Goal: Information Seeking & Learning: Learn about a topic

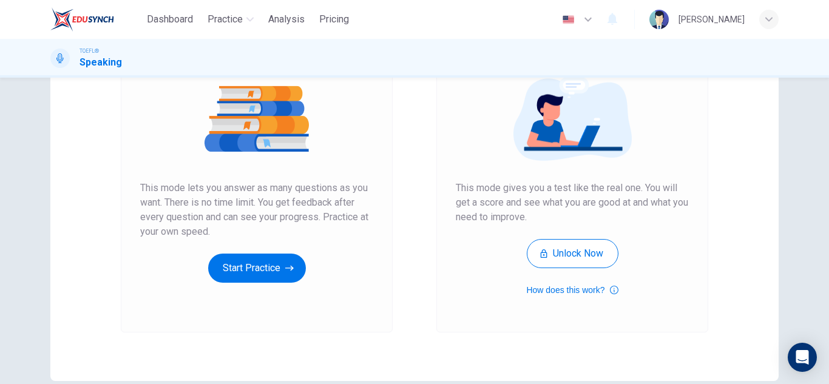
scroll to position [121, 0]
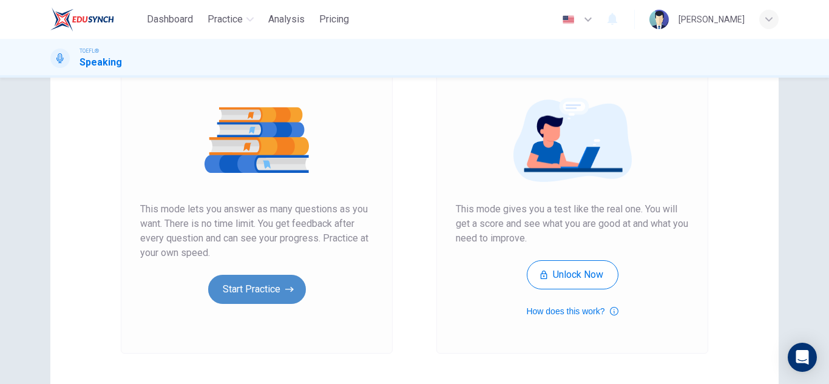
click at [280, 296] on button "Start Practice" at bounding box center [257, 289] width 98 height 29
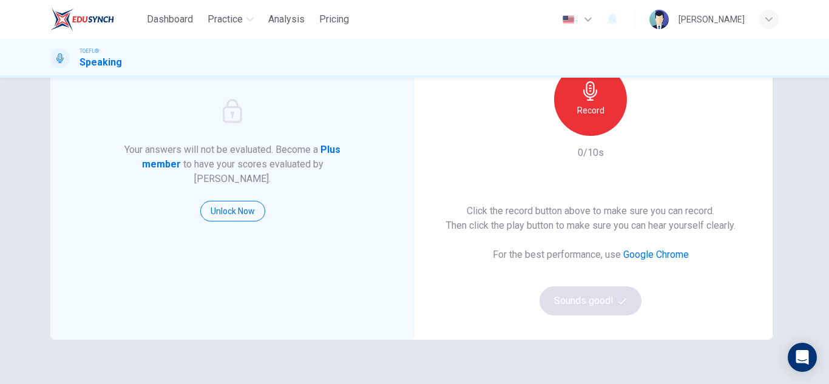
scroll to position [0, 0]
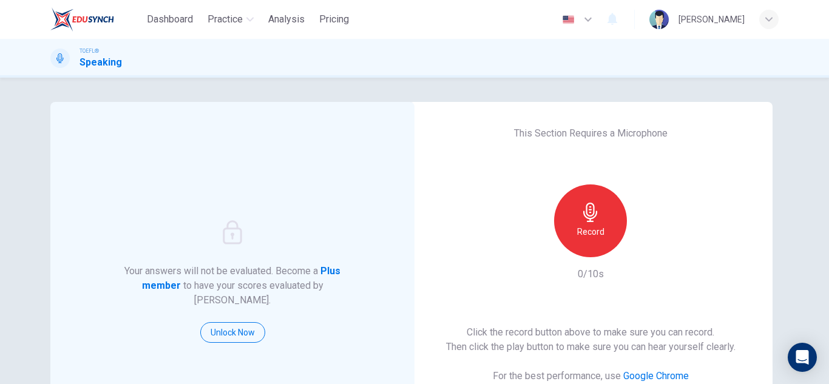
click at [584, 233] on h6 "Record" at bounding box center [590, 232] width 27 height 15
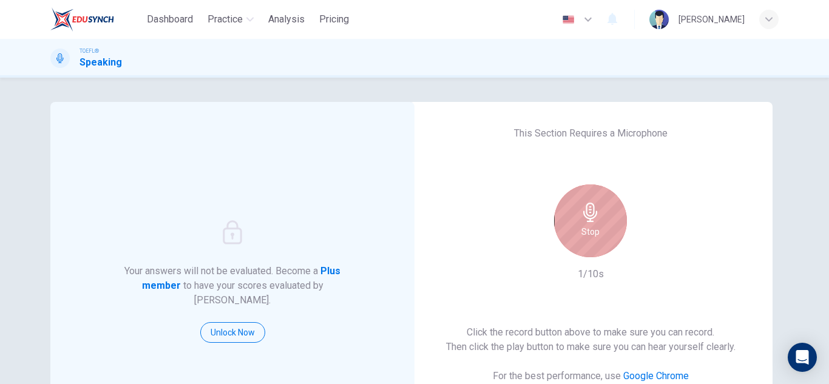
click at [583, 219] on icon "button" at bounding box center [590, 212] width 19 height 19
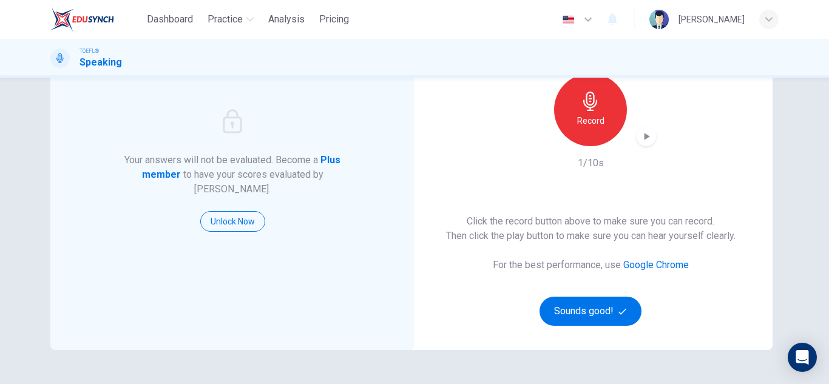
scroll to position [121, 0]
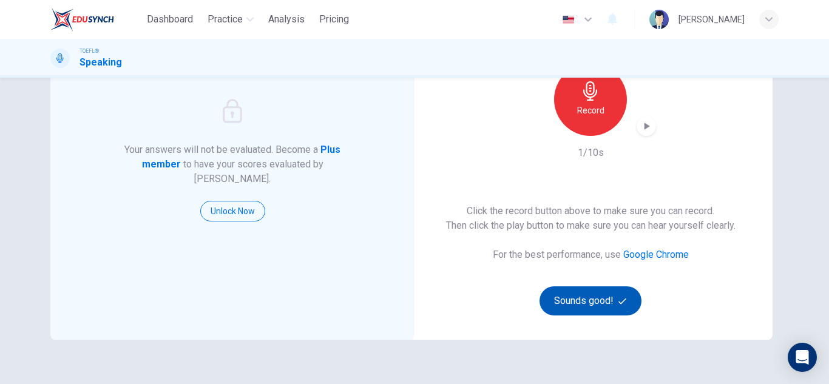
click at [602, 302] on button "Sounds good!" at bounding box center [591, 301] width 102 height 29
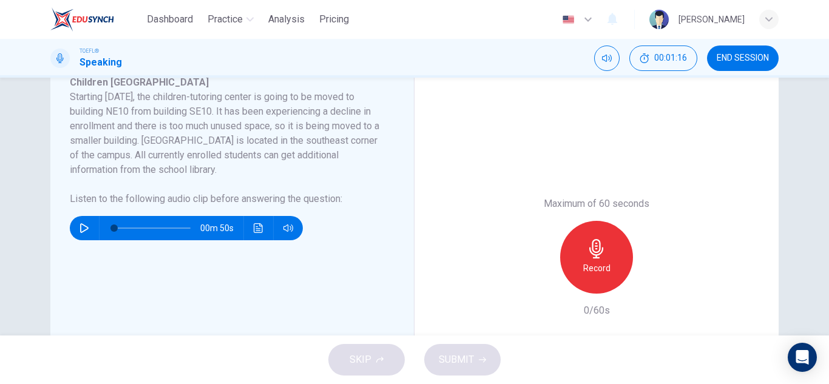
scroll to position [243, 0]
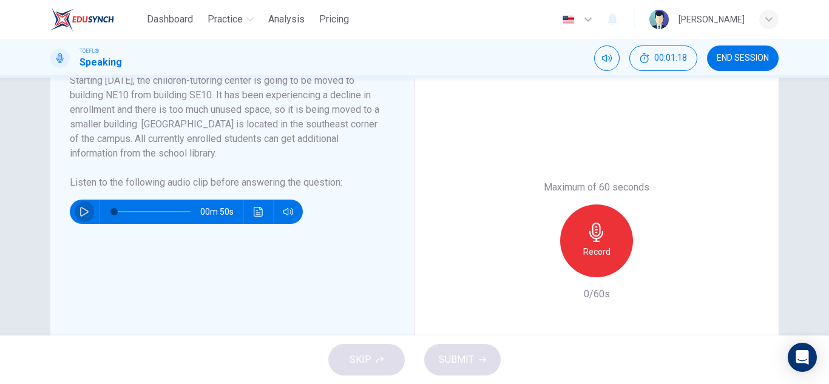
click at [75, 211] on button "button" at bounding box center [84, 212] width 19 height 24
type input "0"
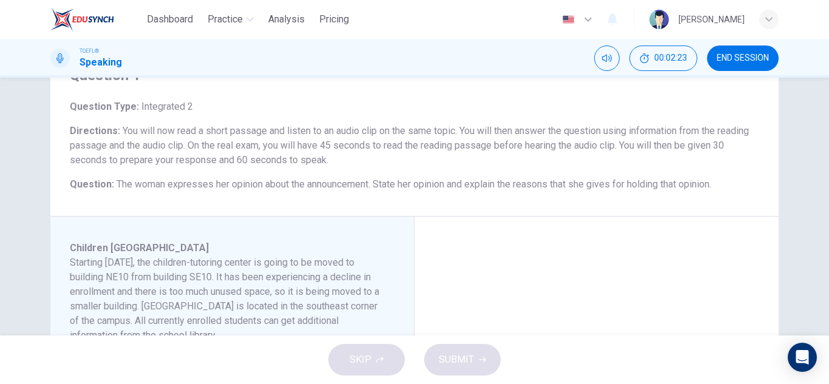
scroll to position [0, 0]
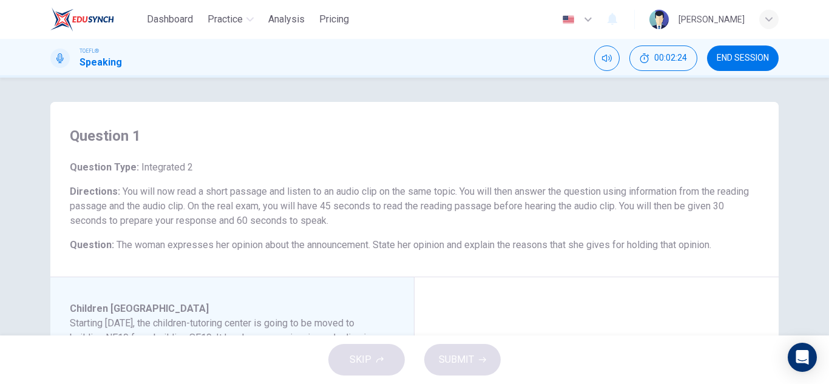
click at [513, 229] on div "Question Type : Integrated 2 Directions : You will now read a short passage and…" at bounding box center [415, 206] width 690 height 92
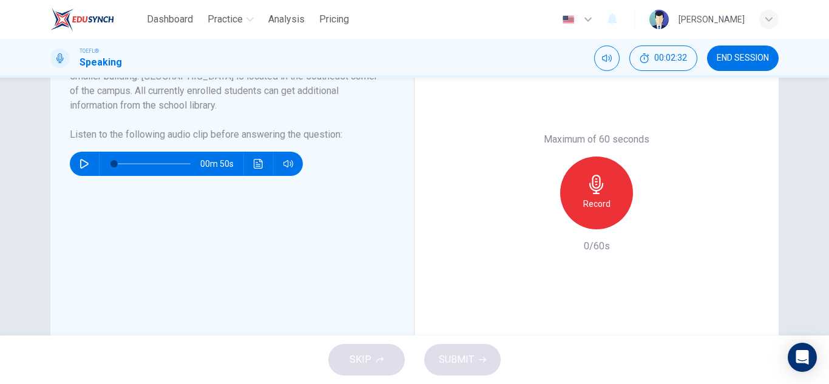
scroll to position [304, 0]
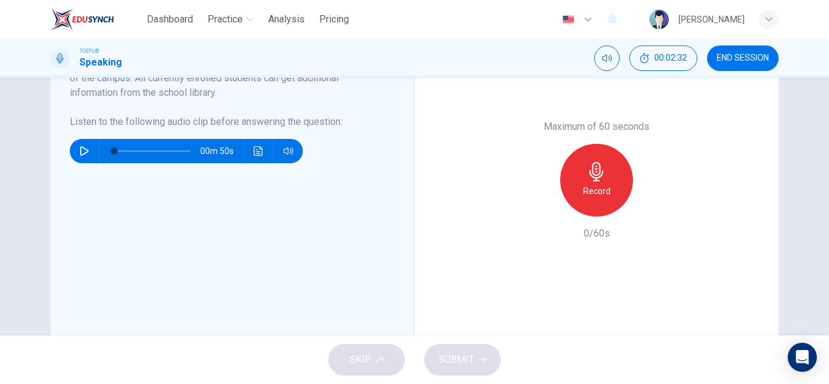
click at [599, 192] on h6 "Record" at bounding box center [596, 191] width 27 height 15
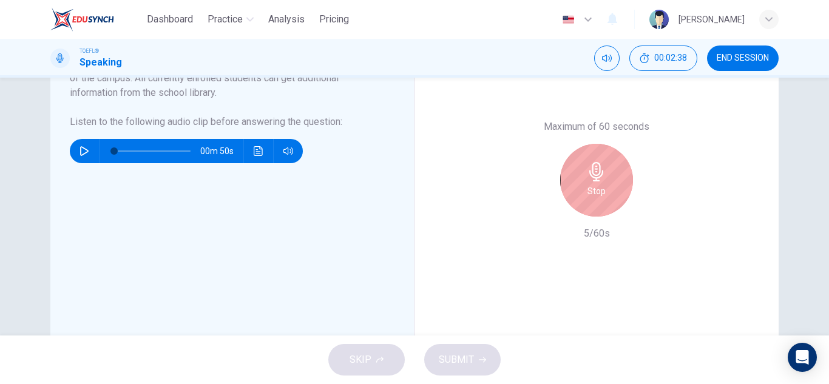
click at [617, 186] on div "Stop" at bounding box center [596, 180] width 73 height 73
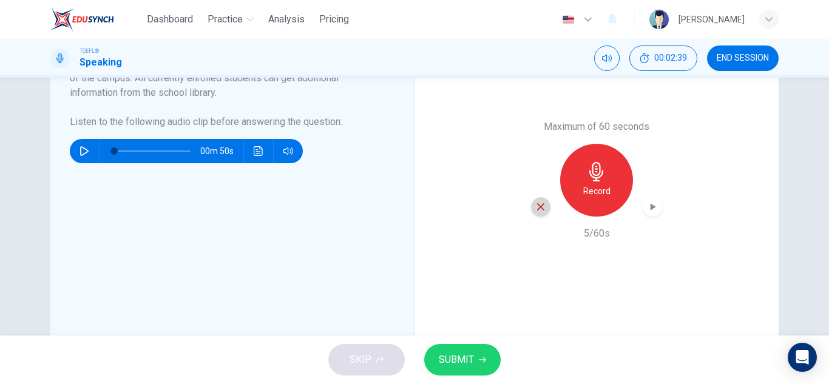
click at [536, 210] on icon "button" at bounding box center [540, 207] width 11 height 11
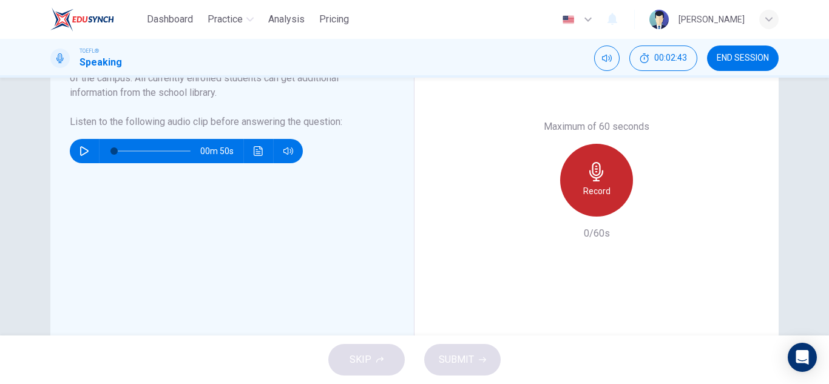
click at [601, 188] on h6 "Record" at bounding box center [596, 191] width 27 height 15
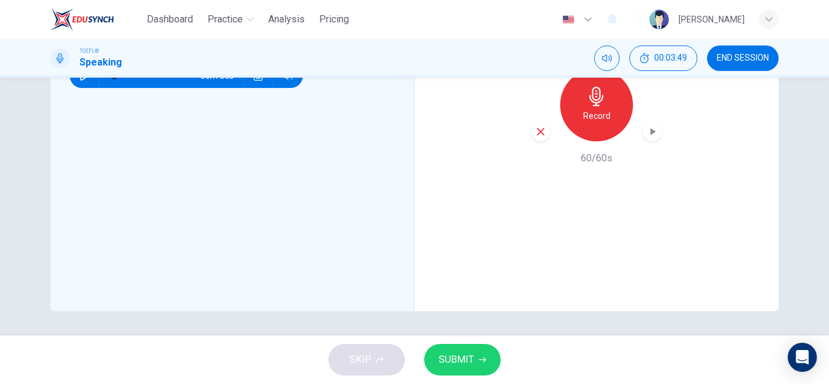
scroll to position [257, 0]
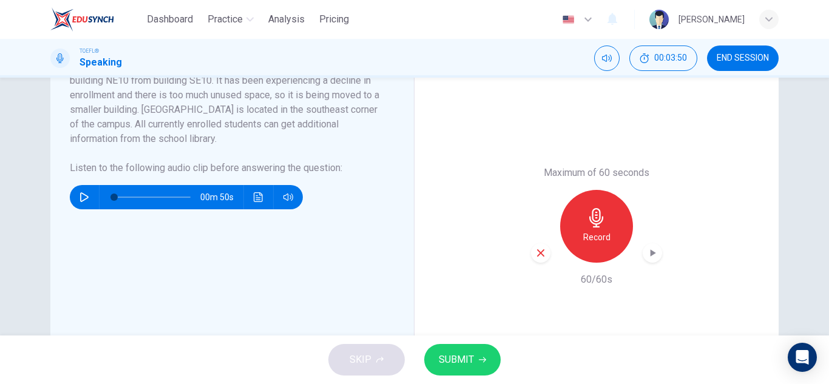
click at [651, 253] on icon "button" at bounding box center [653, 253] width 5 height 7
click at [447, 359] on span "SUBMIT" at bounding box center [456, 360] width 35 height 17
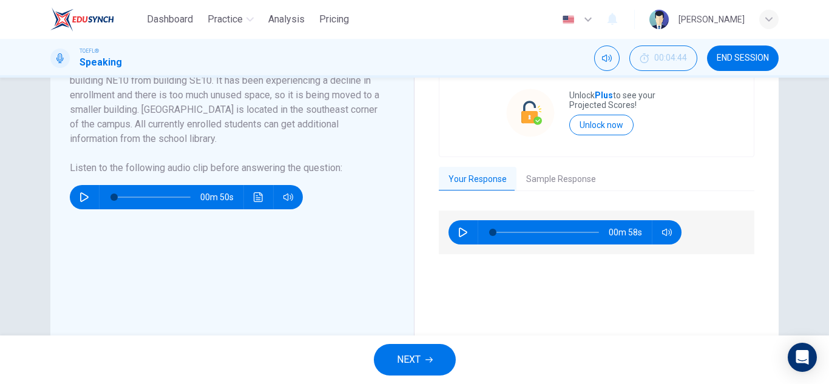
click at [554, 182] on button "Sample Response" at bounding box center [561, 179] width 89 height 25
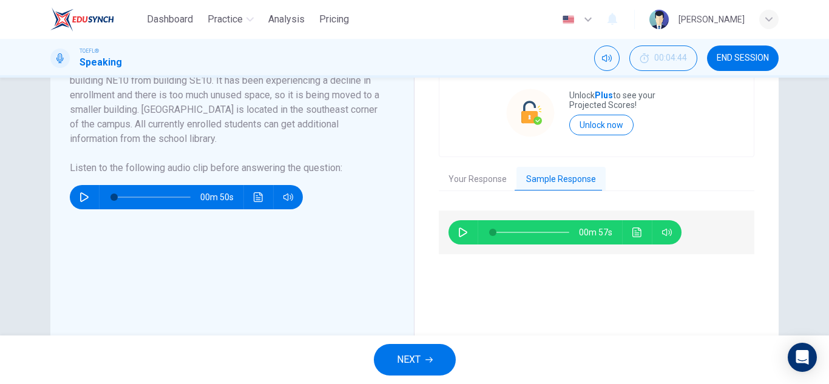
click at [458, 232] on icon "button" at bounding box center [463, 233] width 10 height 10
click at [460, 240] on button "button" at bounding box center [463, 232] width 19 height 24
type input "3"
click at [415, 347] on button "NEXT" at bounding box center [415, 360] width 82 height 32
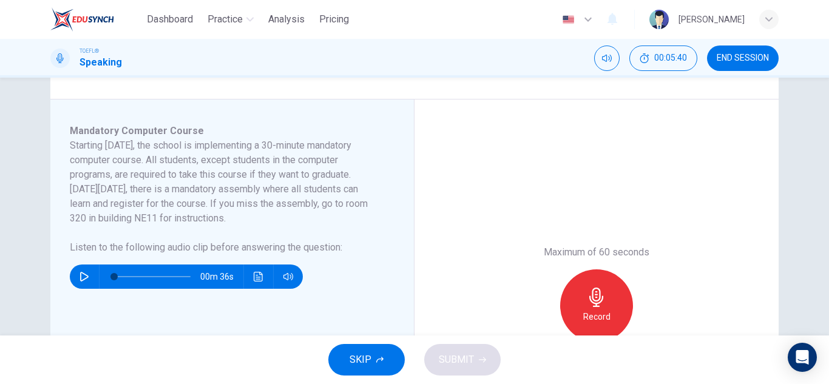
scroll to position [182, 0]
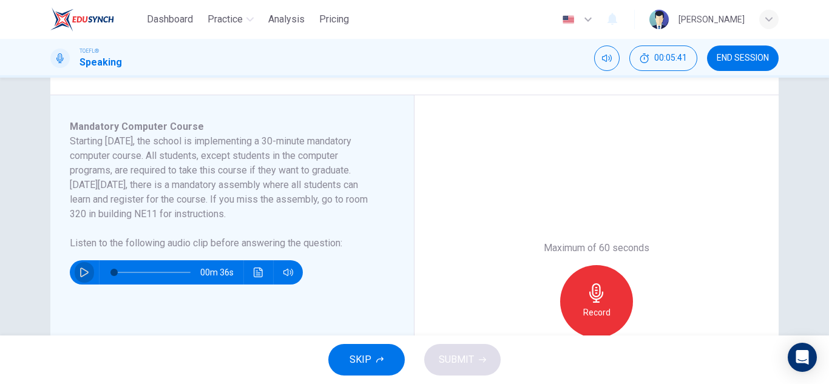
click at [82, 267] on button "button" at bounding box center [84, 272] width 19 height 24
type input "0"
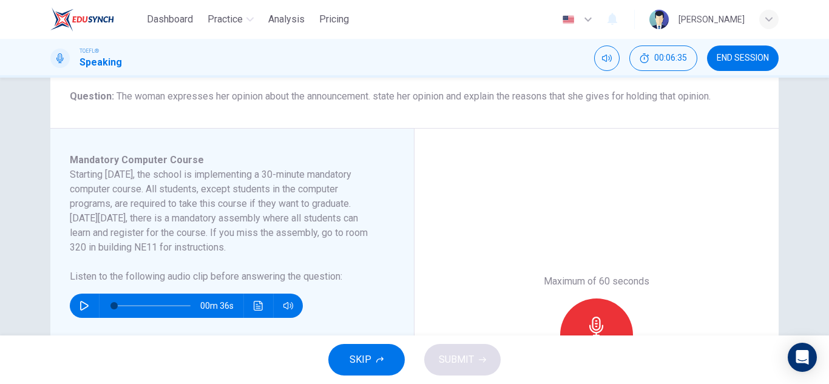
scroll to position [197, 0]
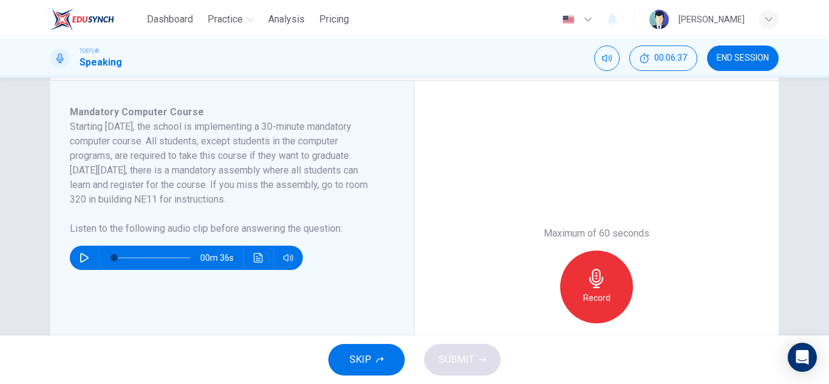
click at [596, 293] on h6 "Record" at bounding box center [596, 298] width 27 height 15
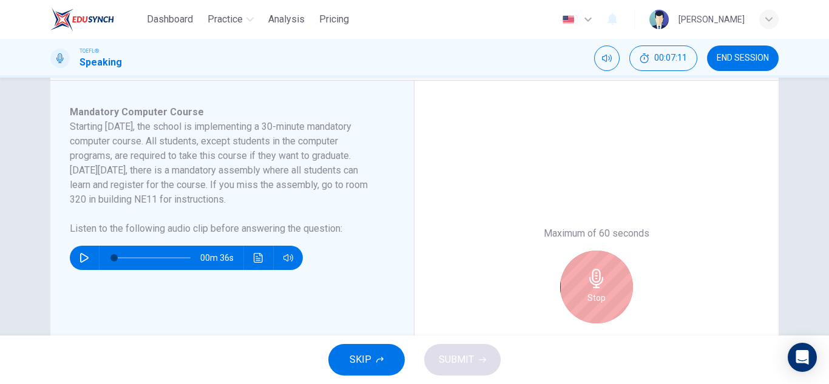
scroll to position [318, 0]
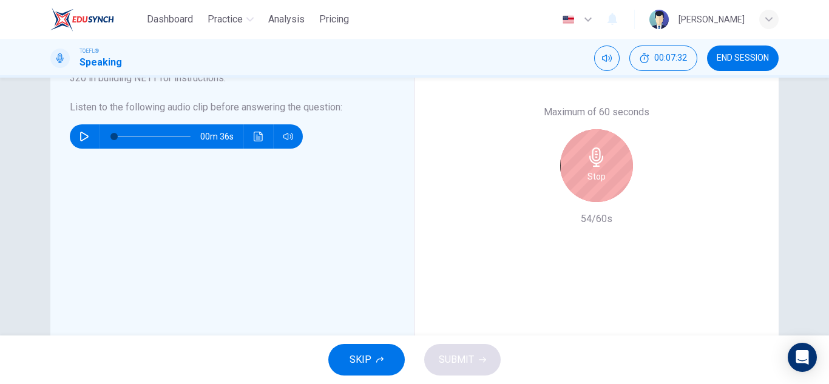
click at [588, 171] on h6 "Stop" at bounding box center [597, 176] width 18 height 15
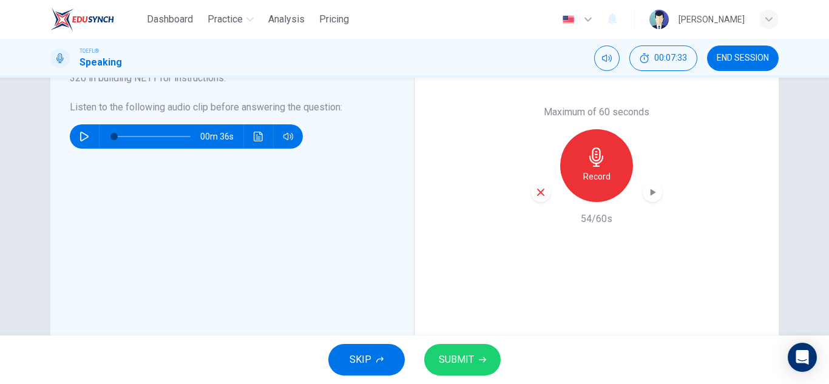
click at [469, 350] on button "SUBMIT" at bounding box center [462, 360] width 76 height 32
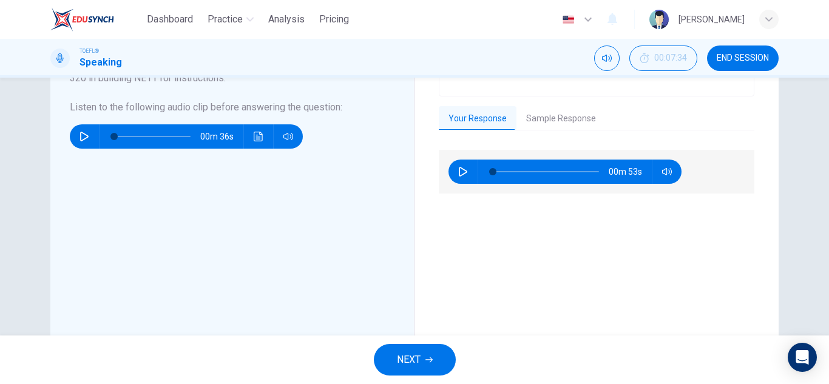
click at [540, 114] on button "Sample Response" at bounding box center [561, 118] width 89 height 25
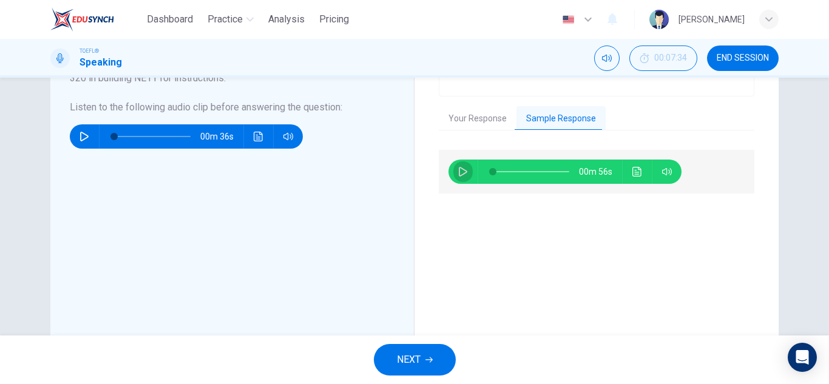
click at [455, 162] on button "button" at bounding box center [463, 172] width 19 height 24
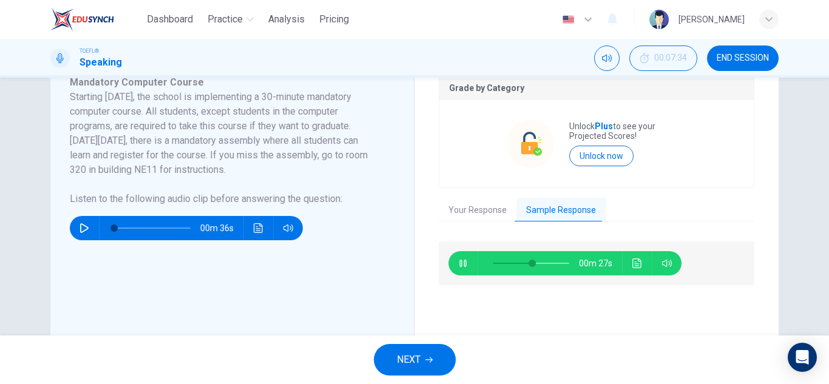
scroll to position [197, 0]
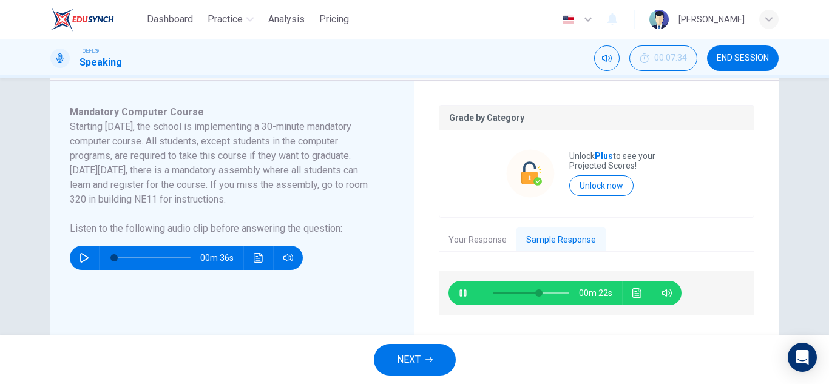
type input "62"
click at [437, 361] on button "NEXT" at bounding box center [415, 360] width 82 height 32
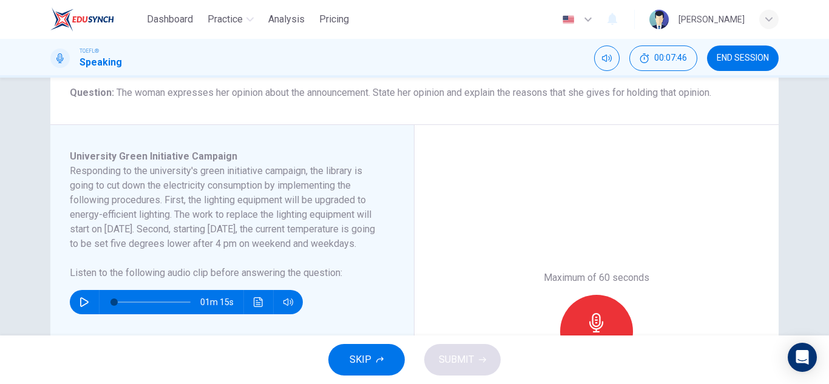
scroll to position [182, 0]
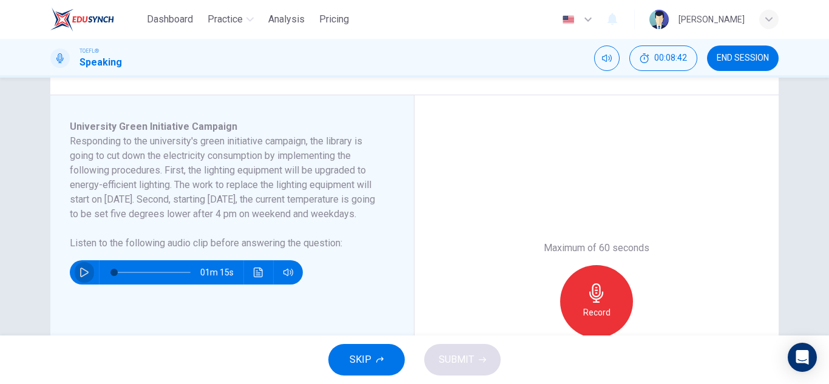
click at [80, 277] on icon "button" at bounding box center [85, 273] width 10 height 10
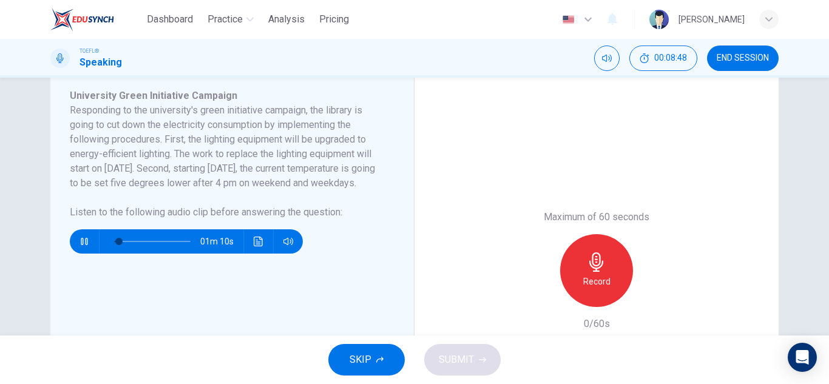
scroll to position [243, 0]
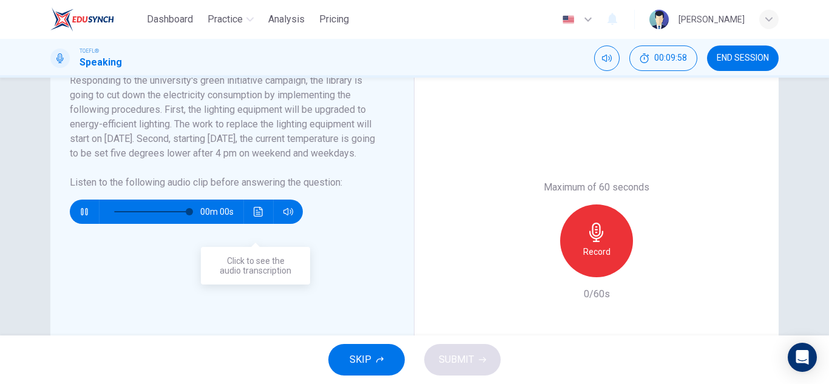
type input "0"
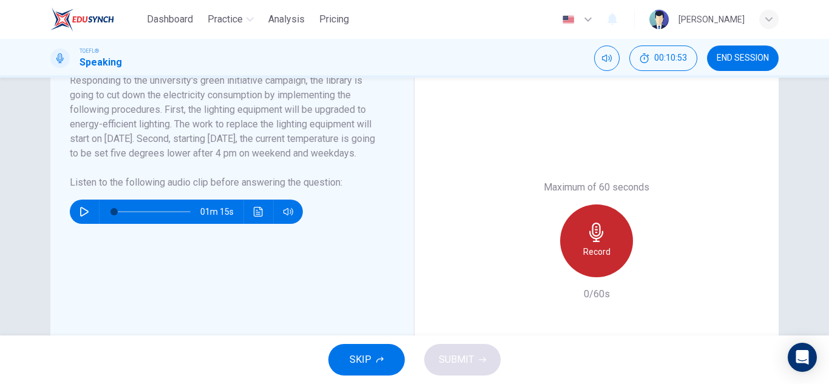
click at [584, 252] on h6 "Record" at bounding box center [596, 252] width 27 height 15
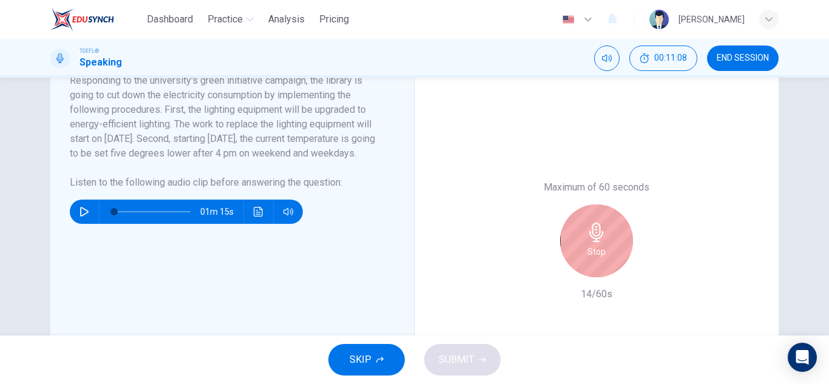
click at [589, 234] on icon "button" at bounding box center [596, 232] width 19 height 19
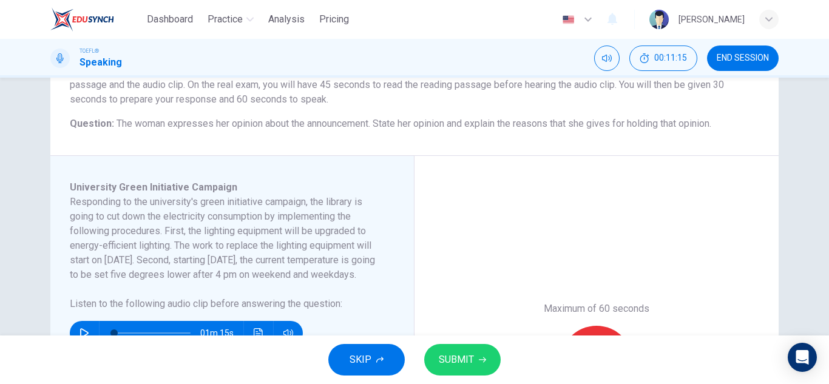
scroll to position [304, 0]
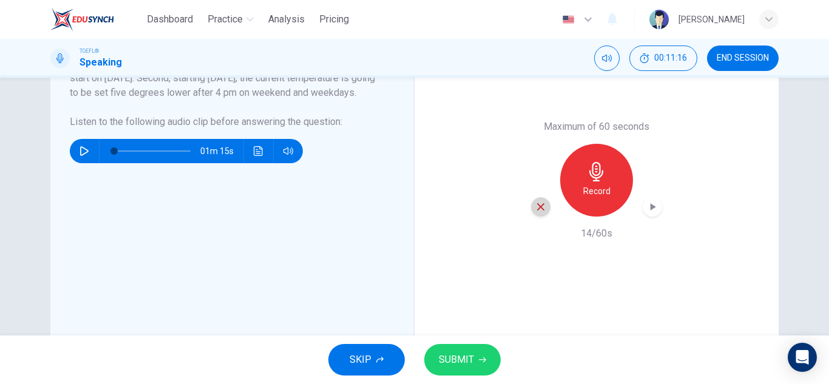
click at [539, 212] on icon "button" at bounding box center [540, 207] width 11 height 11
click at [614, 179] on div "Record" at bounding box center [596, 180] width 73 height 73
click at [601, 183] on div "Record" at bounding box center [596, 180] width 73 height 73
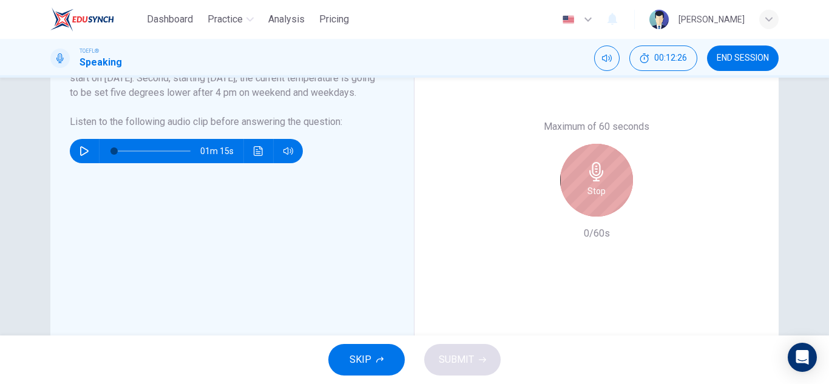
click at [609, 189] on div "Stop" at bounding box center [596, 180] width 73 height 73
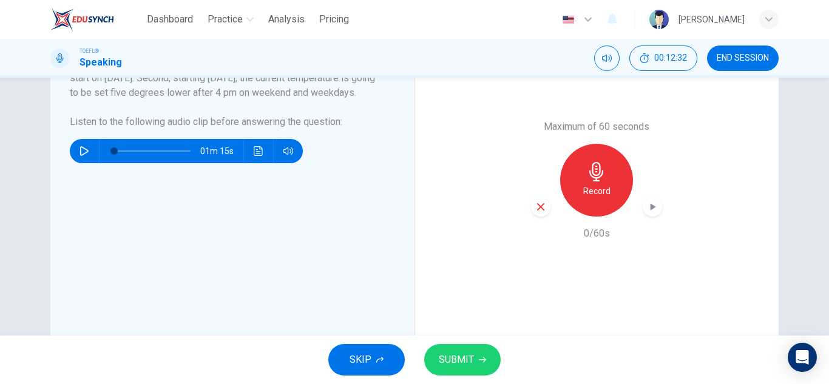
click at [452, 359] on span "SUBMIT" at bounding box center [456, 360] width 35 height 17
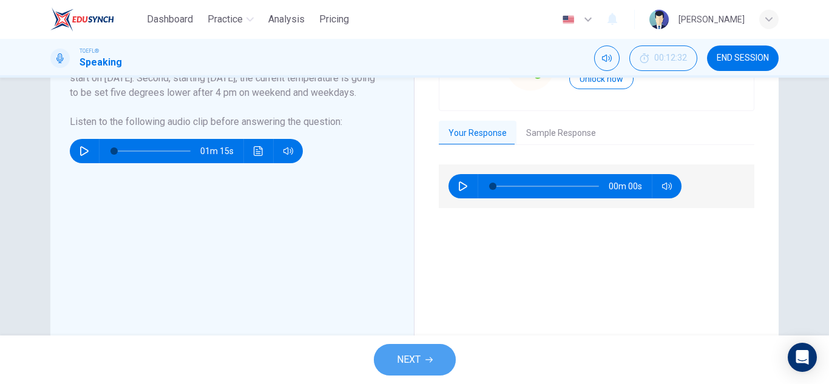
click at [424, 348] on button "NEXT" at bounding box center [415, 360] width 82 height 32
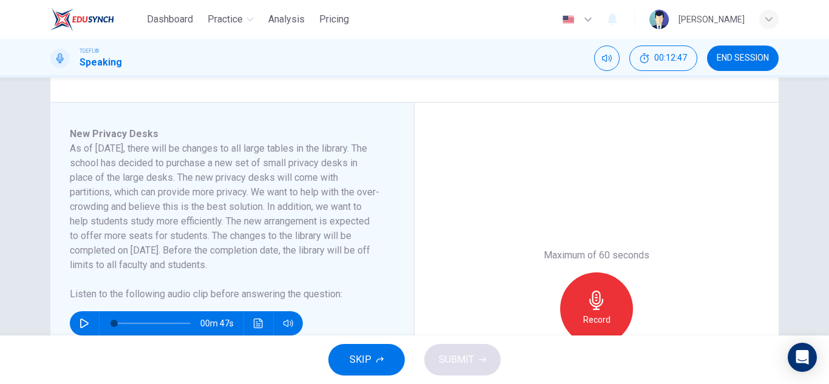
scroll to position [182, 0]
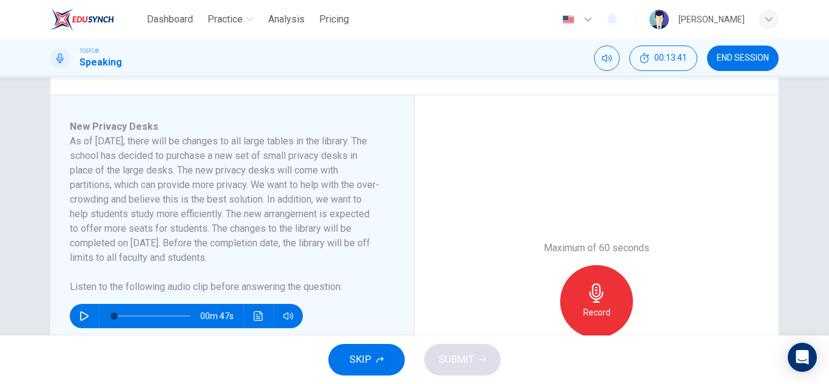
click at [80, 316] on icon "button" at bounding box center [85, 316] width 10 height 10
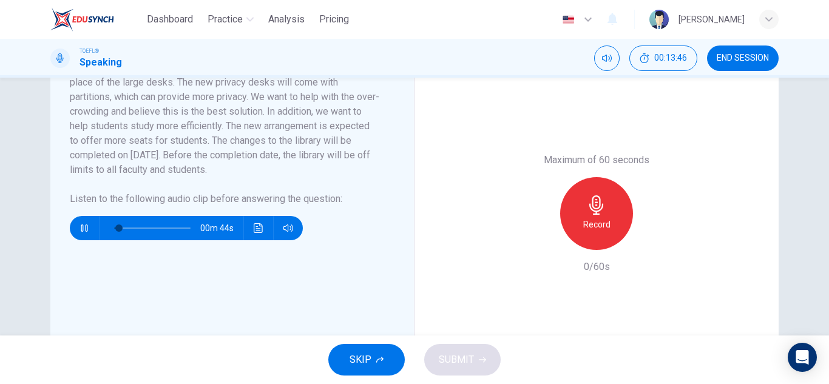
scroll to position [304, 0]
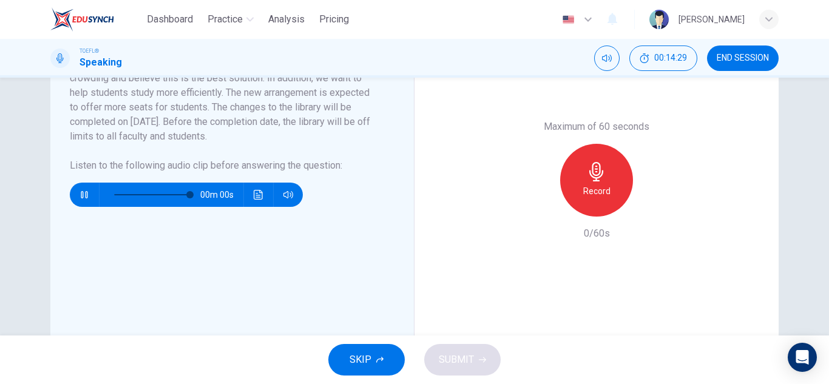
type input "0"
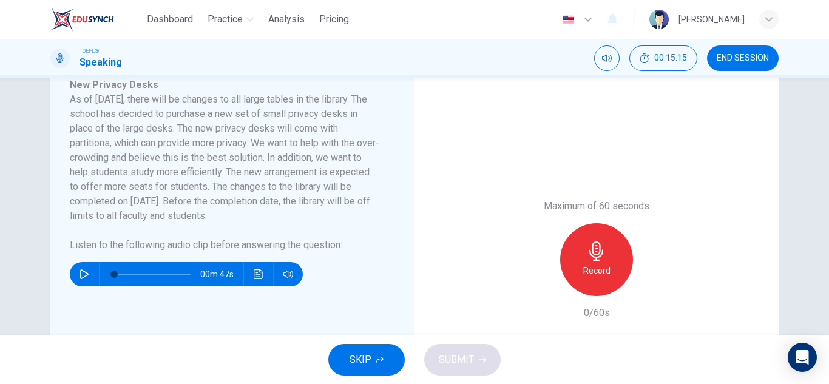
scroll to position [243, 0]
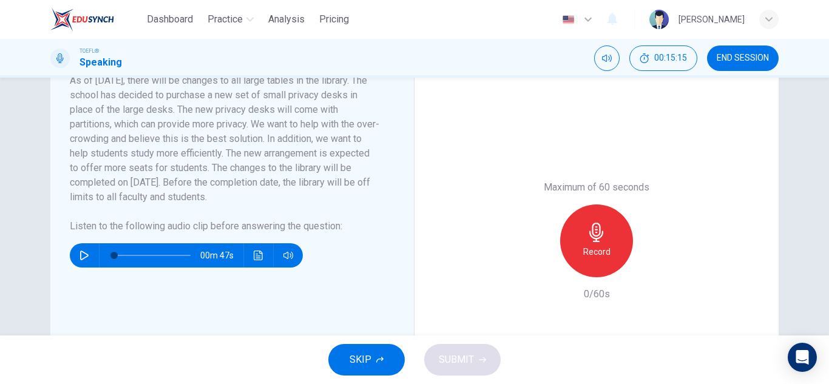
drag, startPoint x: 604, startPoint y: 247, endPoint x: 602, endPoint y: 229, distance: 18.3
click at [604, 246] on h6 "Record" at bounding box center [596, 252] width 27 height 15
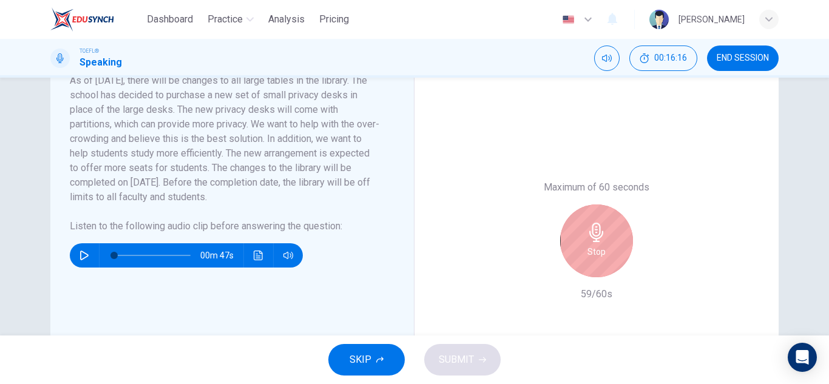
click at [592, 250] on h6 "Stop" at bounding box center [597, 252] width 18 height 15
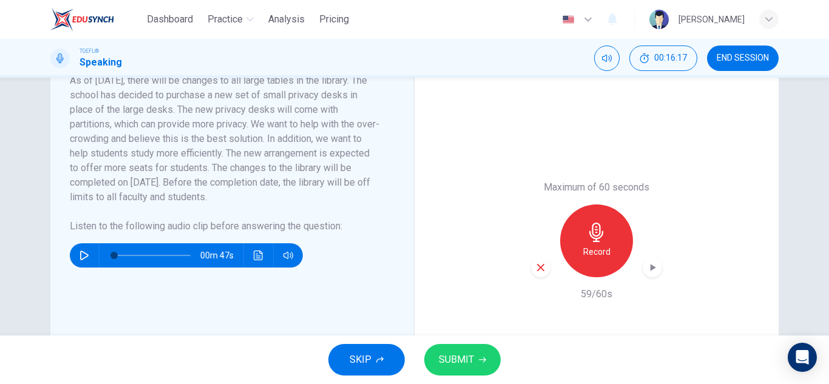
click at [651, 269] on icon "button" at bounding box center [653, 267] width 5 height 7
click at [444, 372] on button "SUBMIT" at bounding box center [462, 360] width 76 height 32
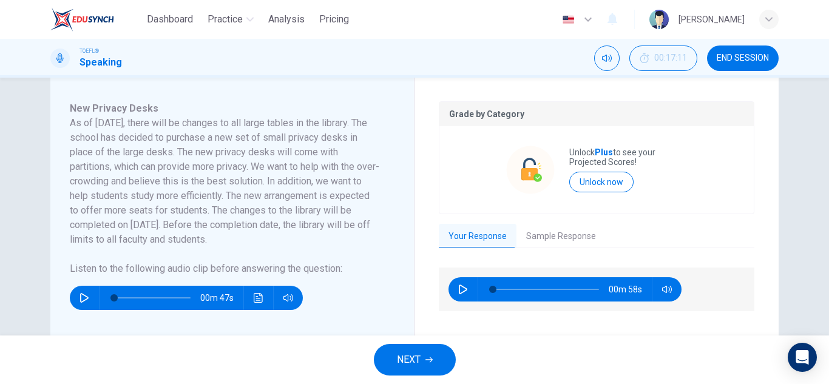
scroll to position [304, 0]
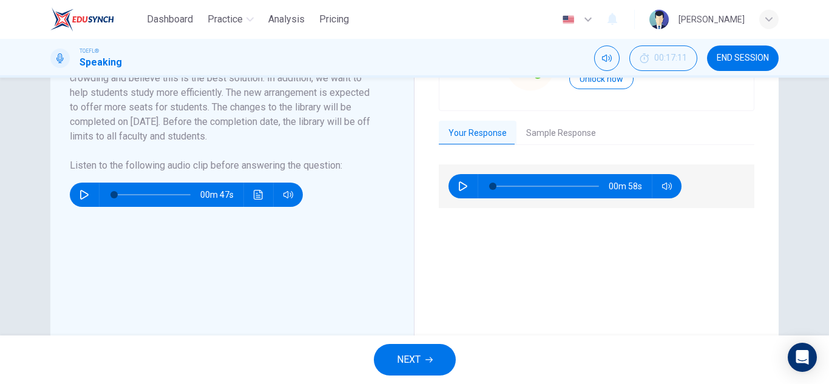
click at [413, 359] on span "NEXT" at bounding box center [409, 360] width 24 height 17
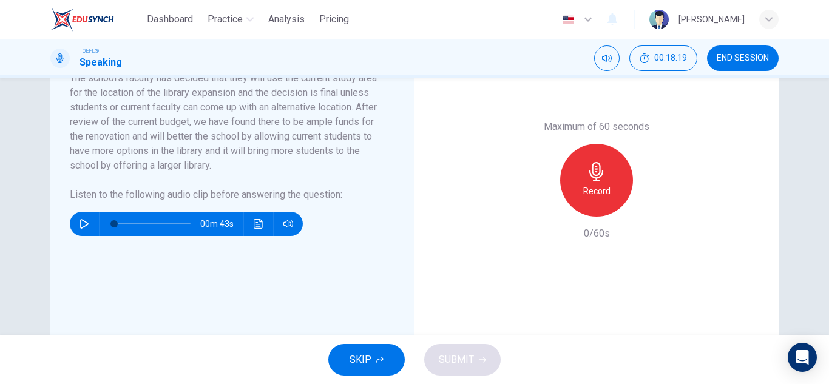
click at [80, 223] on icon "button" at bounding box center [85, 224] width 10 height 10
type input "0"
click at [590, 197] on h6 "Record" at bounding box center [596, 191] width 27 height 15
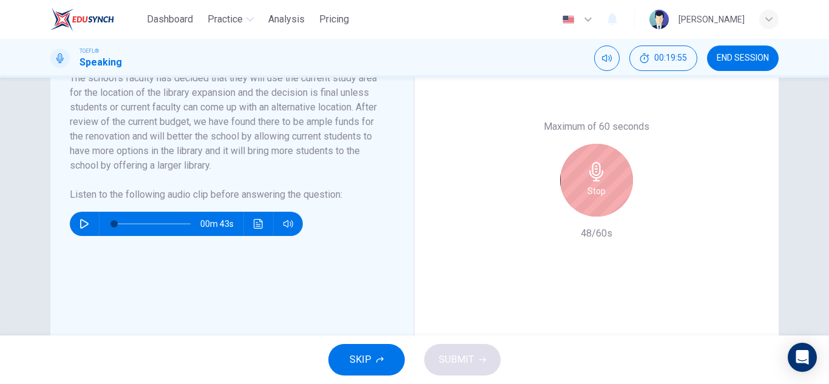
click at [583, 175] on div "Stop" at bounding box center [596, 180] width 73 height 73
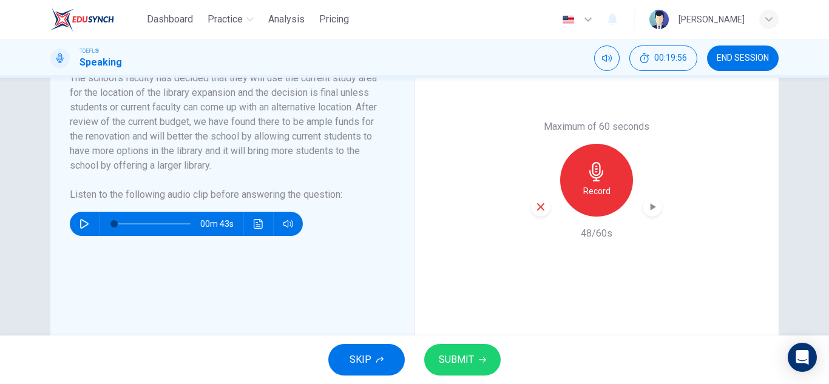
click at [458, 369] on button "SUBMIT" at bounding box center [462, 360] width 76 height 32
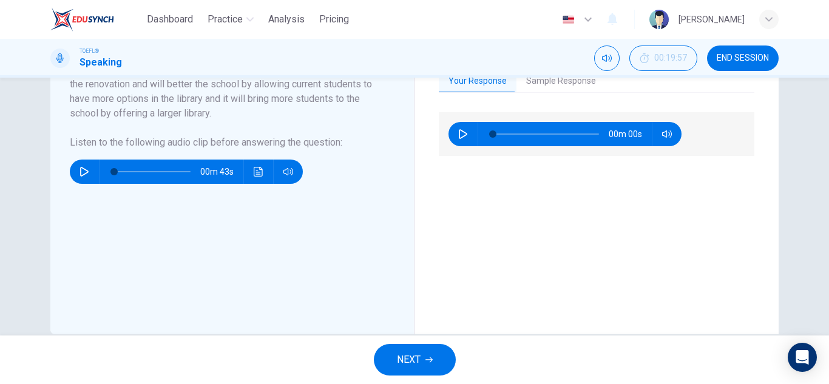
scroll to position [379, 0]
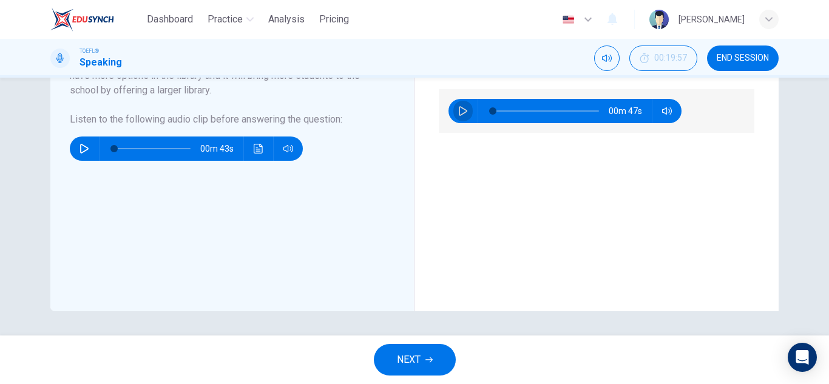
click at [458, 115] on icon "button" at bounding box center [463, 111] width 10 height 10
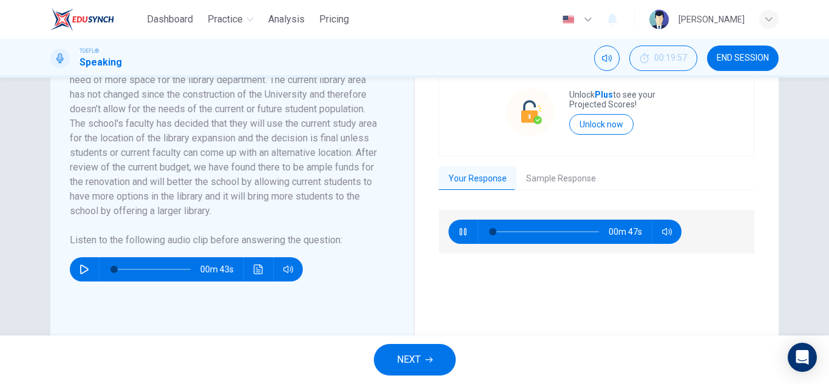
scroll to position [257, 0]
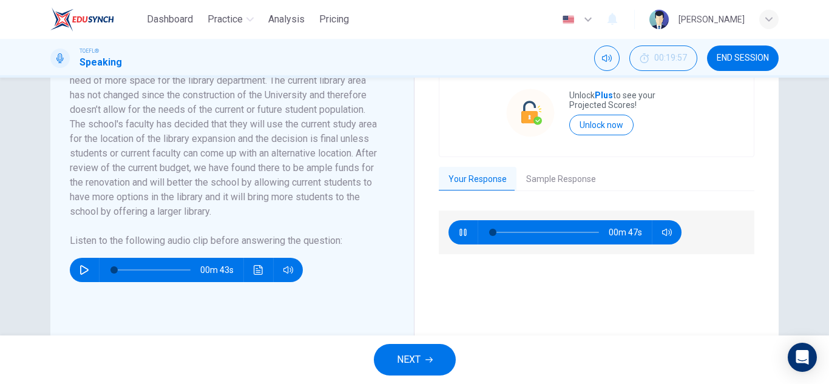
type input "2"
click at [554, 183] on button "Sample Response" at bounding box center [561, 179] width 89 height 25
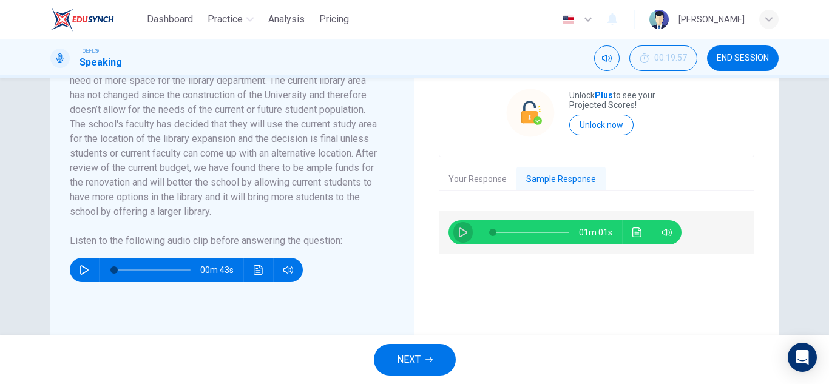
click at [458, 234] on icon "button" at bounding box center [463, 233] width 10 height 10
type input "2"
click at [485, 178] on button "Your Response" at bounding box center [478, 179] width 78 height 25
type input "6"
type input "2"
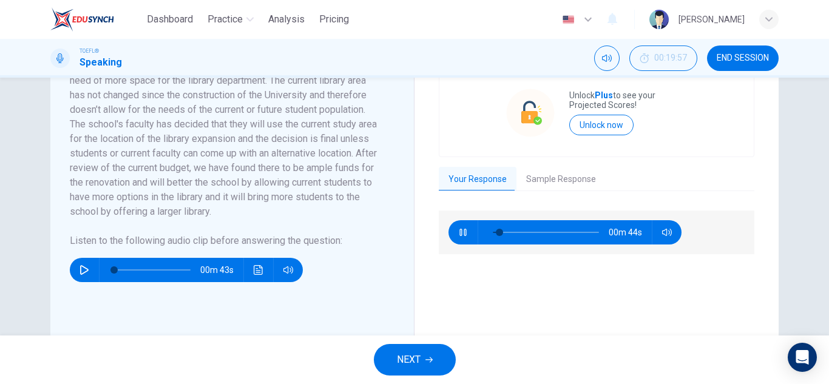
type input "8"
type input "3"
drag, startPoint x: 451, startPoint y: 225, endPoint x: 458, endPoint y: 228, distance: 7.1
click at [458, 228] on div "00m 44s" at bounding box center [565, 232] width 233 height 24
click at [461, 228] on icon "button" at bounding box center [463, 233] width 10 height 10
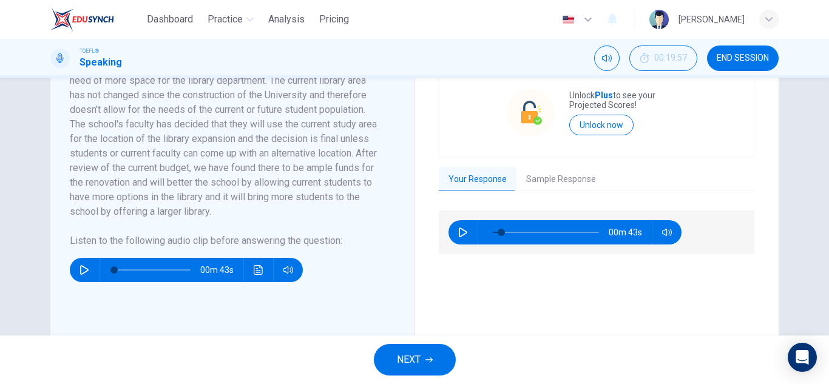
type input "8"
type input "5"
type input "8"
click at [551, 185] on button "Sample Response" at bounding box center [561, 179] width 89 height 25
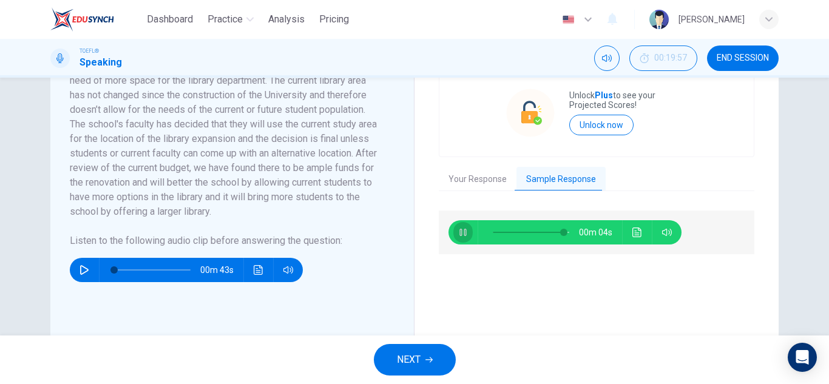
click at [455, 231] on button "button" at bounding box center [463, 232] width 19 height 24
type input "93"
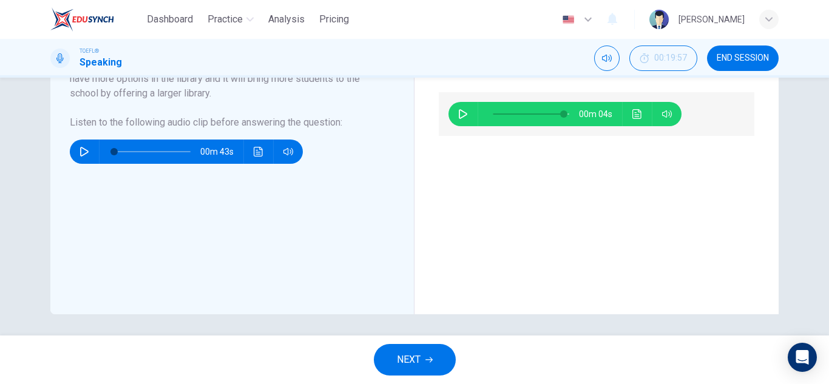
scroll to position [379, 0]
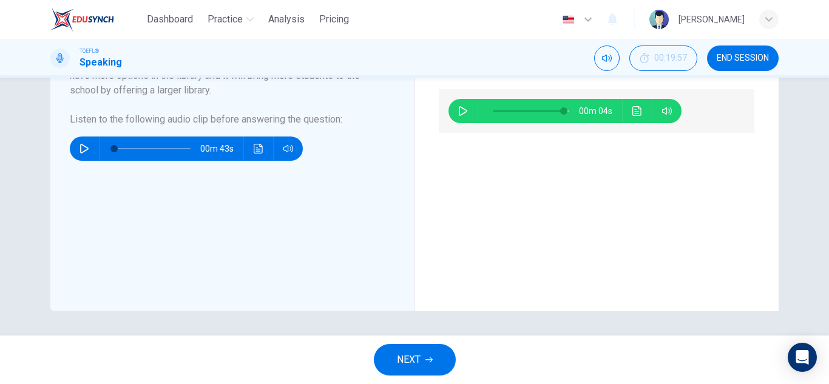
click at [404, 358] on span "NEXT" at bounding box center [409, 360] width 24 height 17
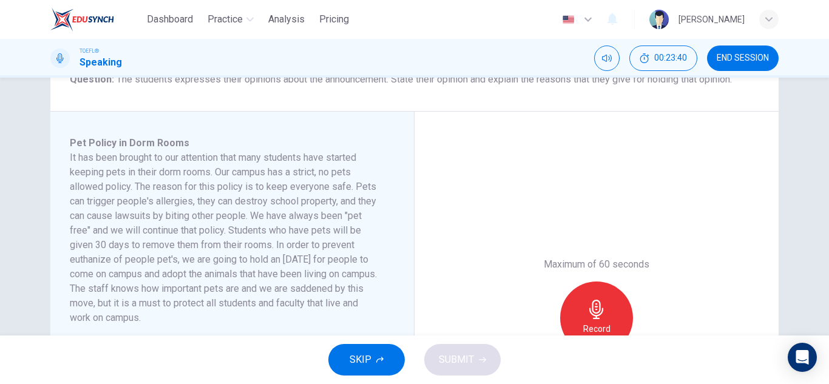
scroll to position [304, 0]
